Goal: Obtain resource: Download file/media

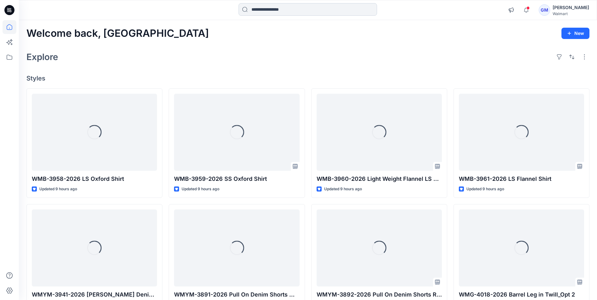
click at [301, 11] on input at bounding box center [307, 9] width 138 height 13
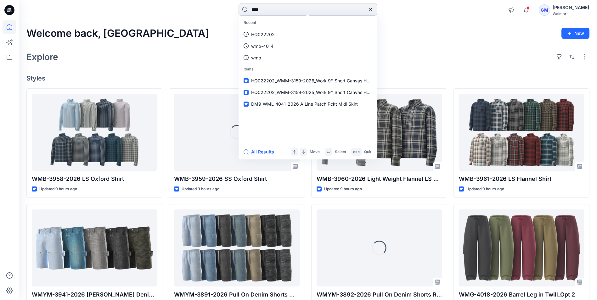
type input "****"
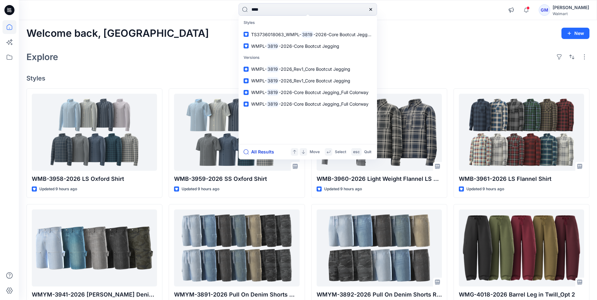
click at [262, 152] on button "All Results" at bounding box center [260, 152] width 35 height 8
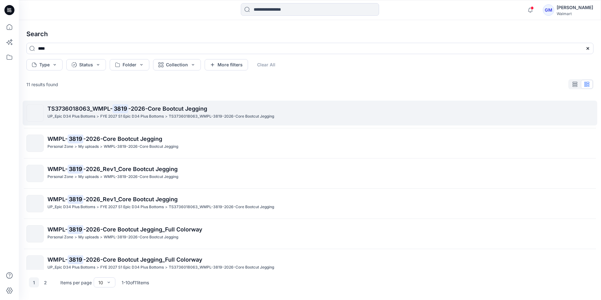
click at [103, 108] on span "TS3736018063_WMPL-" at bounding box center [79, 108] width 65 height 7
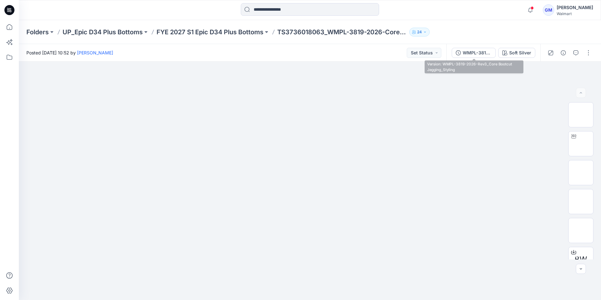
click at [480, 47] on div "WMPL-3819-2026-Rev3_Core Bootcut Jegging_Styling Soft Silver" at bounding box center [494, 53] width 94 height 18
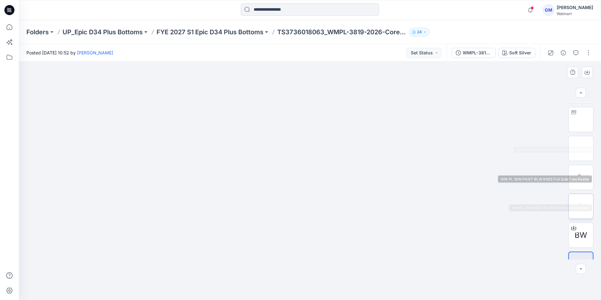
scroll to position [42, 0]
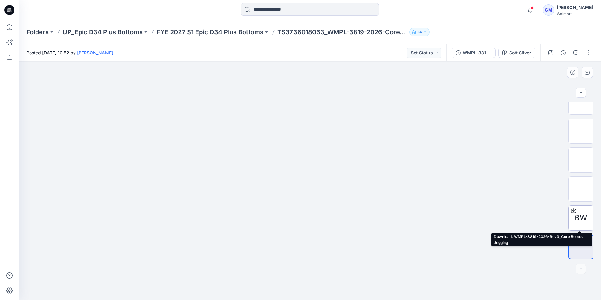
click at [586, 213] on div "BW" at bounding box center [581, 217] width 25 height 25
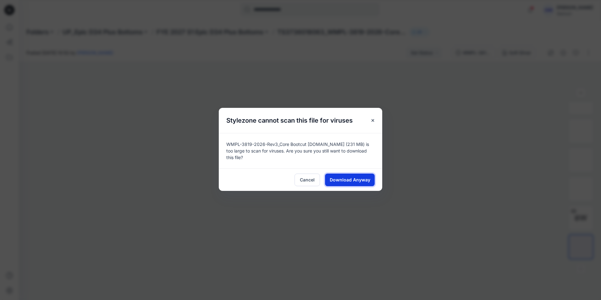
click at [362, 182] on span "Download Anyway" at bounding box center [350, 179] width 41 height 7
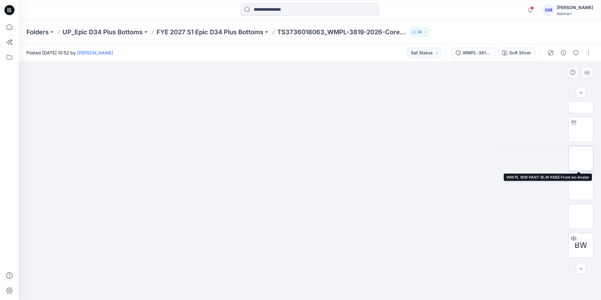
scroll to position [0, 0]
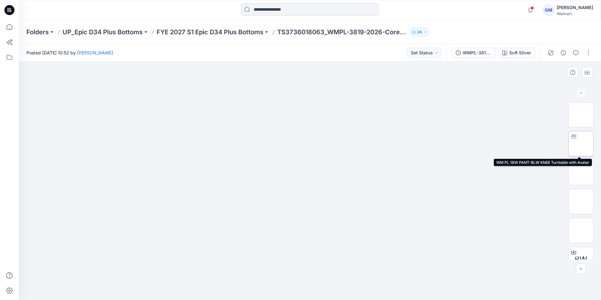
click at [581, 144] on img at bounding box center [581, 144] width 0 height 0
drag, startPoint x: 375, startPoint y: 287, endPoint x: 382, endPoint y: 271, distance: 17.2
click at [382, 271] on icon at bounding box center [311, 282] width 190 height 24
click at [289, 8] on input at bounding box center [310, 9] width 138 height 13
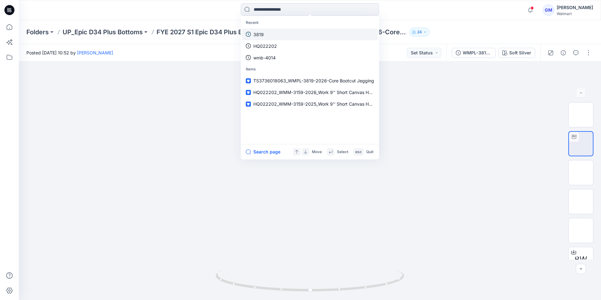
click at [263, 33] on p "3819" at bounding box center [259, 34] width 10 height 7
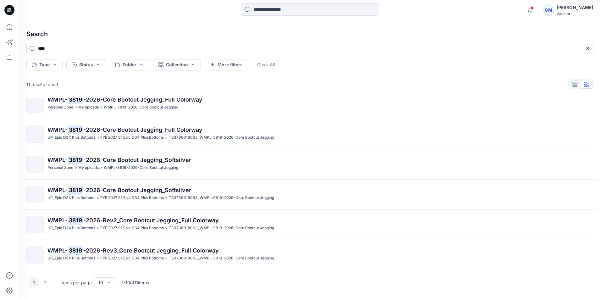
scroll to position [130, 0]
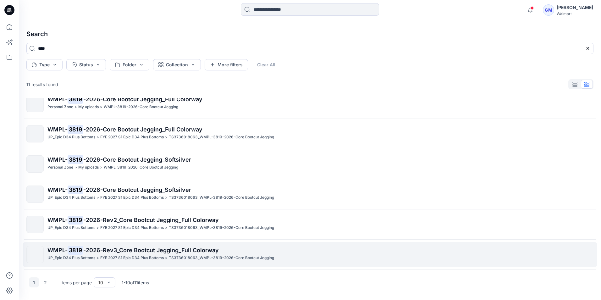
click at [70, 245] on link "WMPL- 3819 -2026-Rev3_Core Bootcut Jegging_Full Colorway UP_Epic D34 Plus Botto…" at bounding box center [310, 254] width 575 height 25
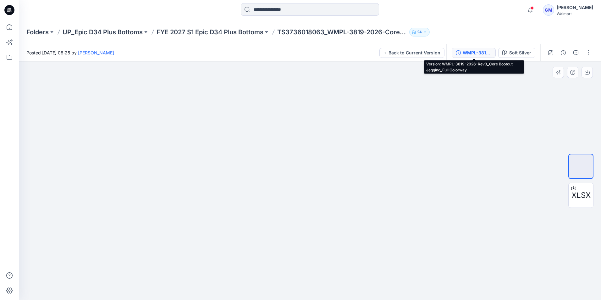
click at [483, 52] on div "WMPL-3819-2026-Rev3_Core Bootcut Jegging_Full Colorway" at bounding box center [477, 52] width 29 height 7
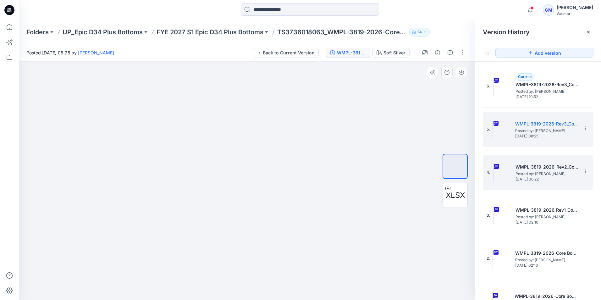
click at [536, 173] on span "Posted by: [PERSON_NAME]" at bounding box center [547, 174] width 63 height 6
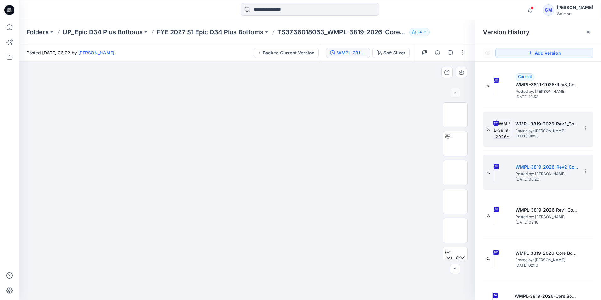
click at [543, 123] on h5 "WMPL-3819-2026-Rev3_Core Bootcut Jegging_Full Colorway" at bounding box center [547, 124] width 63 height 8
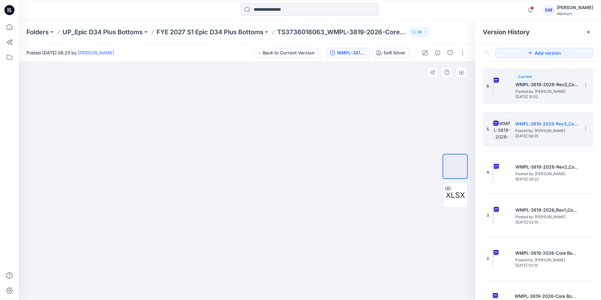
click at [528, 90] on span "Posted by: [PERSON_NAME]" at bounding box center [547, 91] width 63 height 6
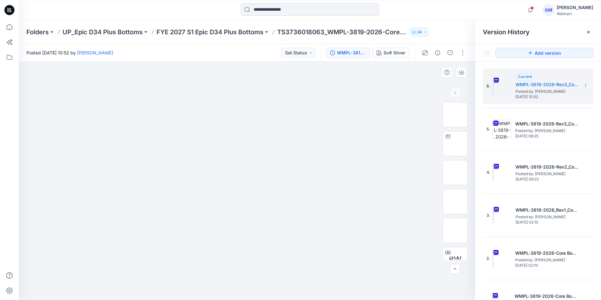
click at [400, 86] on img at bounding box center [247, 86] width 315 height 0
